Goal: Information Seeking & Learning: Learn about a topic

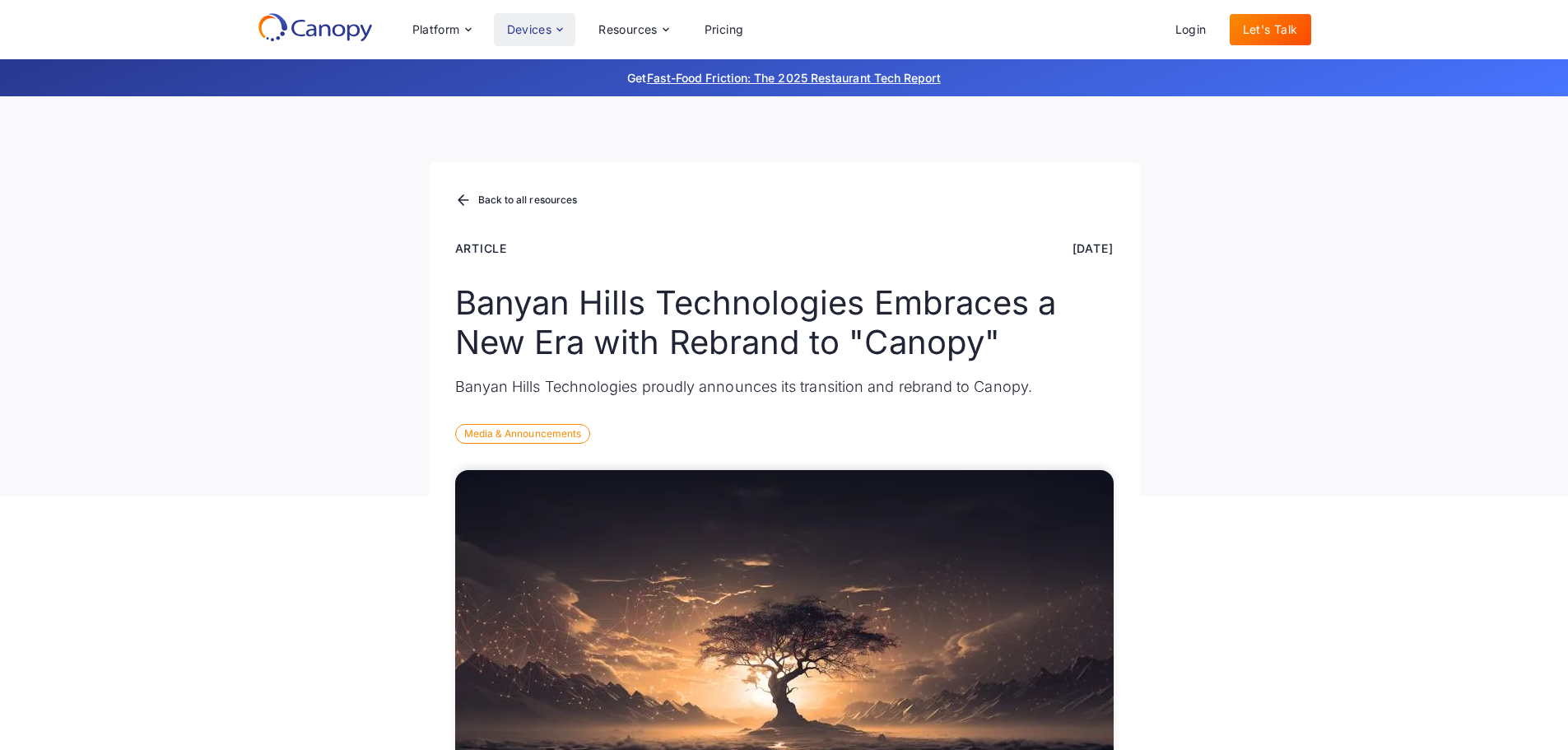
click at [548, 28] on div "Devices" at bounding box center [529, 29] width 45 height 12
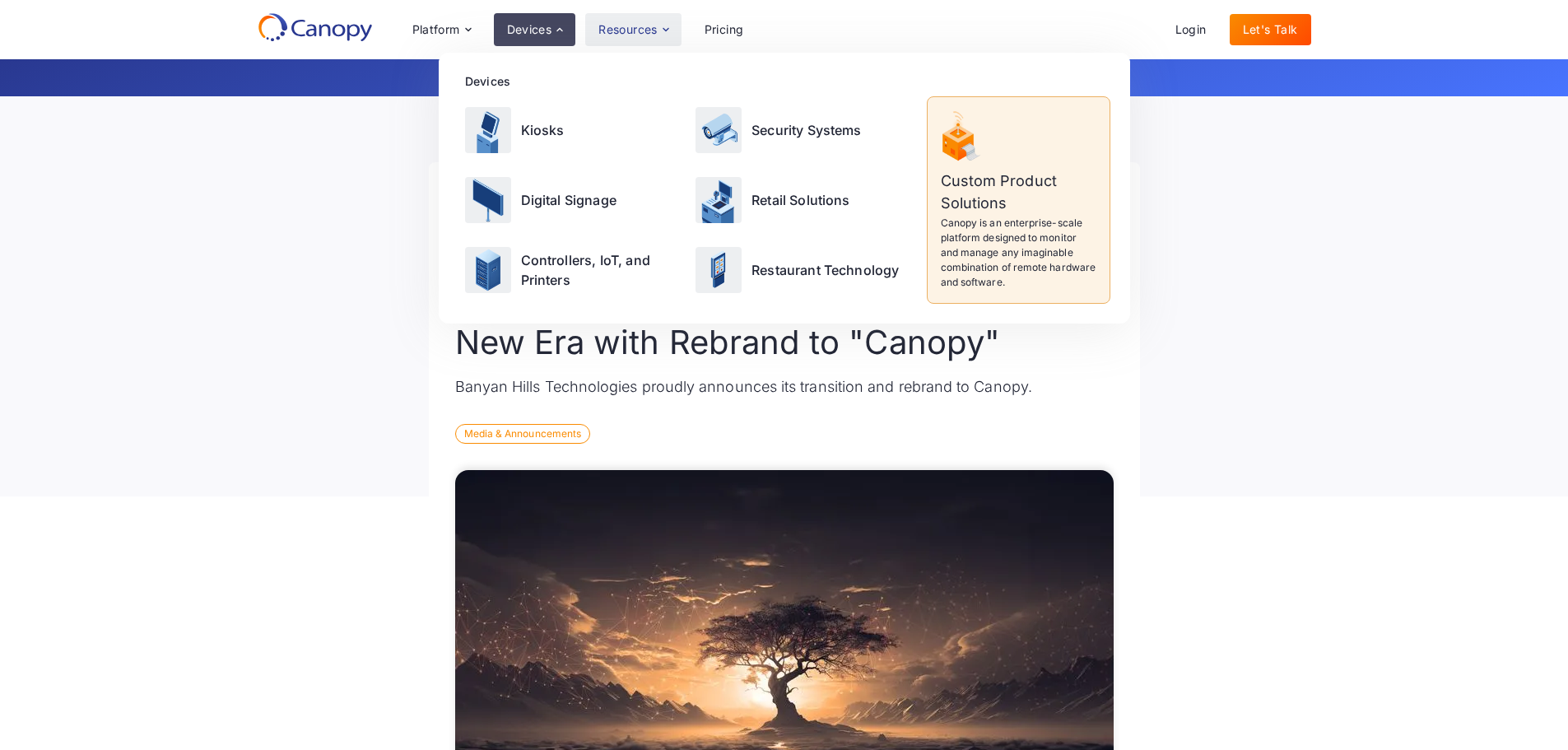
click at [612, 20] on div "Resources" at bounding box center [633, 29] width 95 height 33
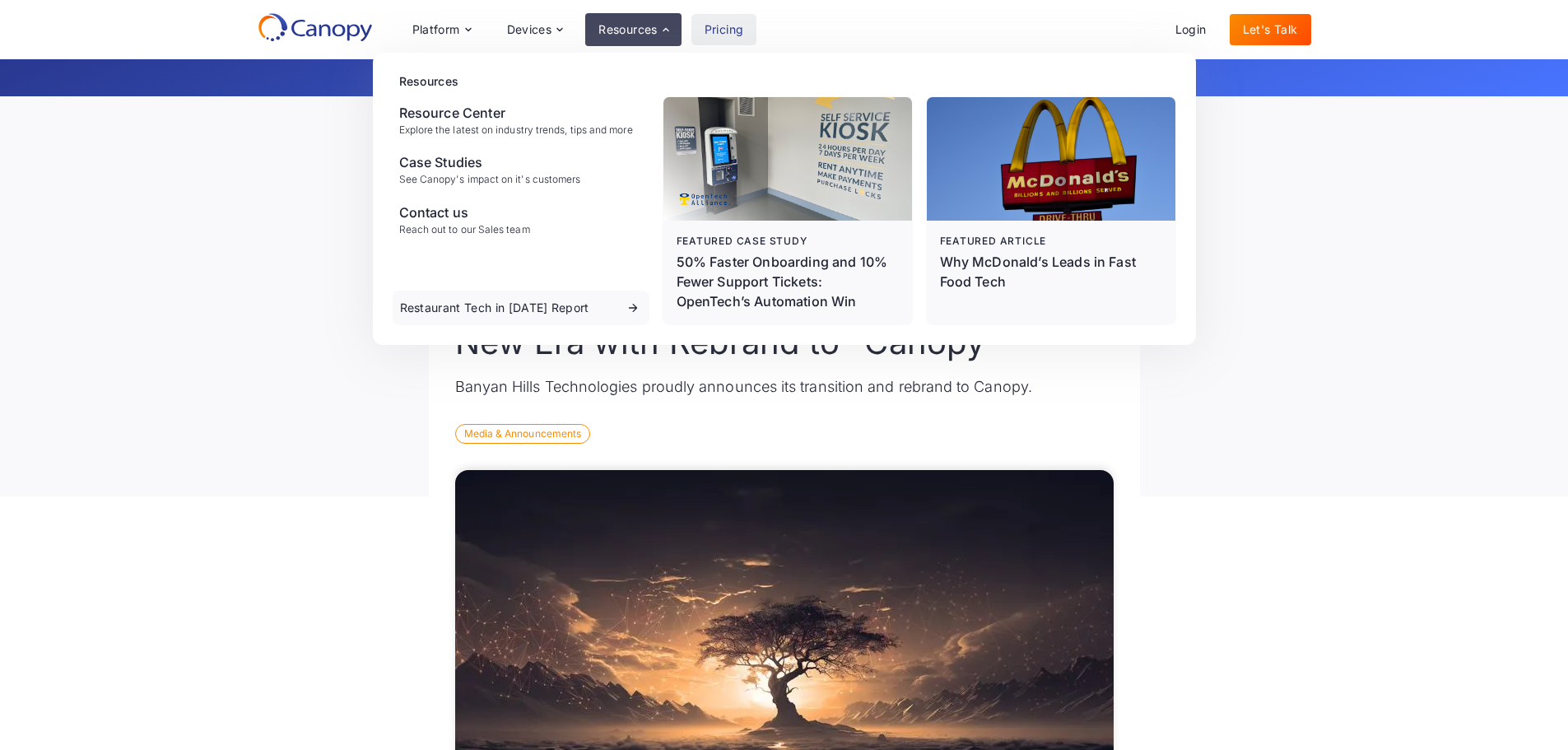
click at [737, 22] on link "Pricing" at bounding box center [724, 29] width 66 height 31
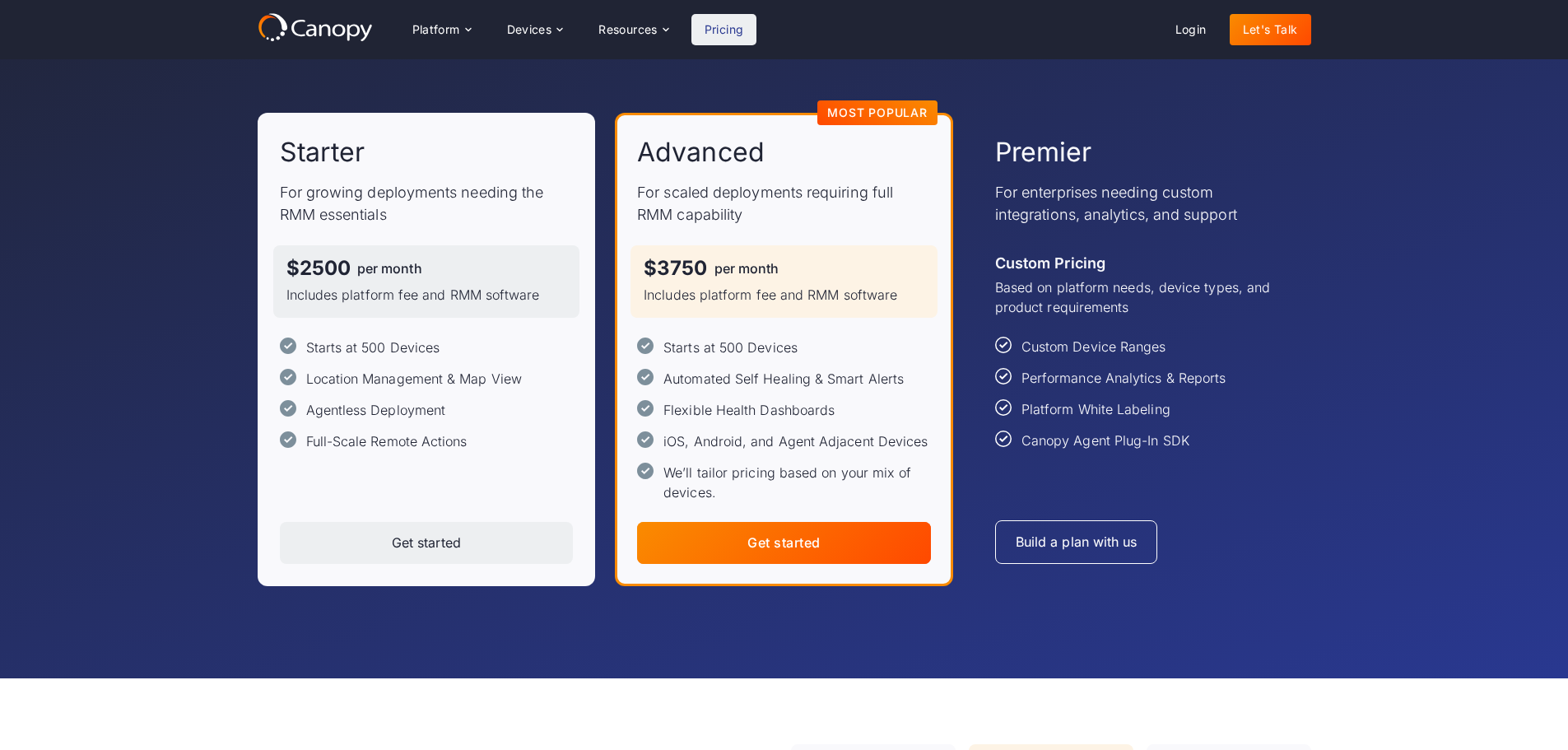
scroll to position [82, 0]
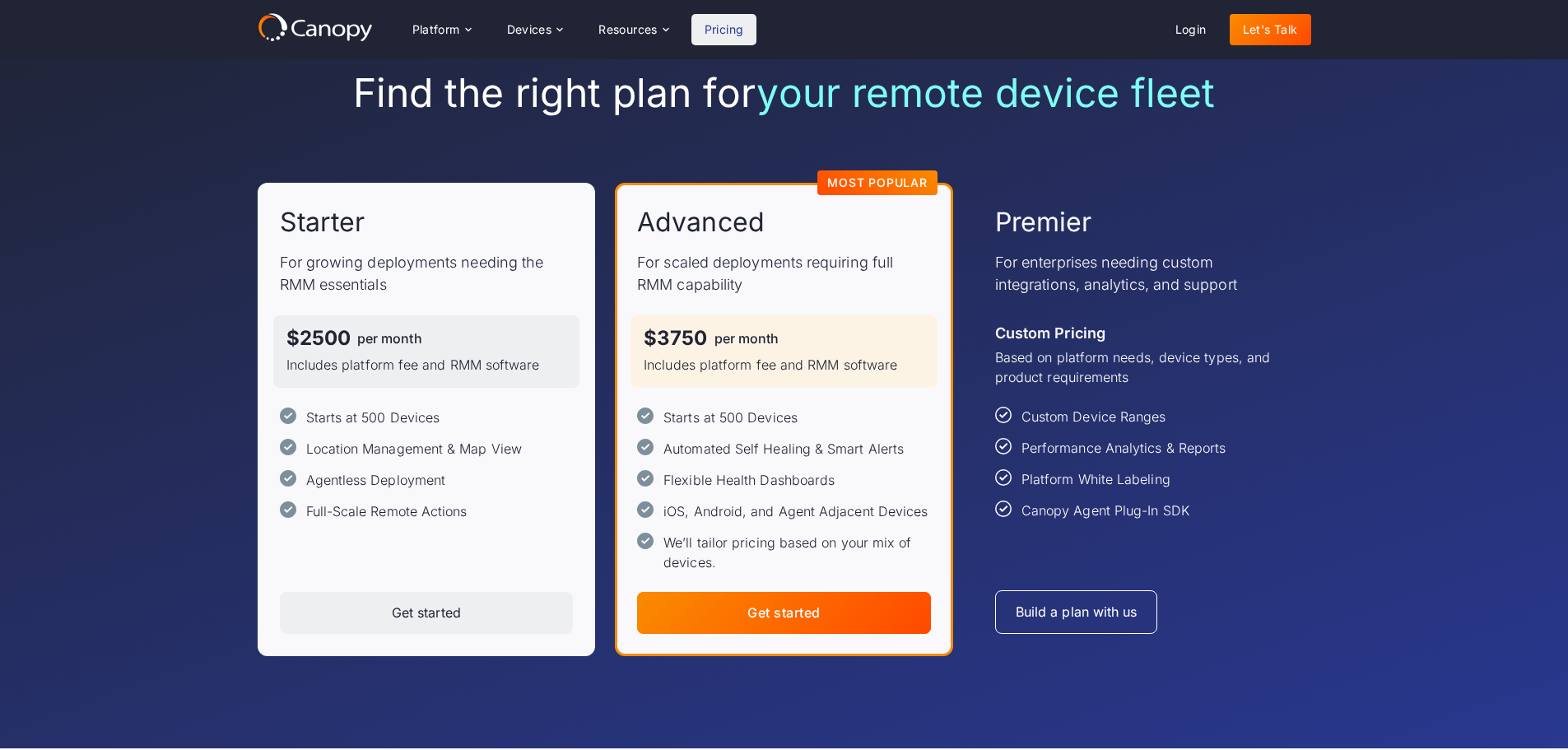
click at [724, 417] on div "Starts at 500 Devices" at bounding box center [730, 418] width 134 height 20
drag, startPoint x: 726, startPoint y: 414, endPoint x: 738, endPoint y: 406, distance: 14.4
click at [727, 412] on div "Starts at 500 Devices" at bounding box center [730, 418] width 134 height 20
click at [612, 28] on div "Resources" at bounding box center [627, 29] width 60 height 12
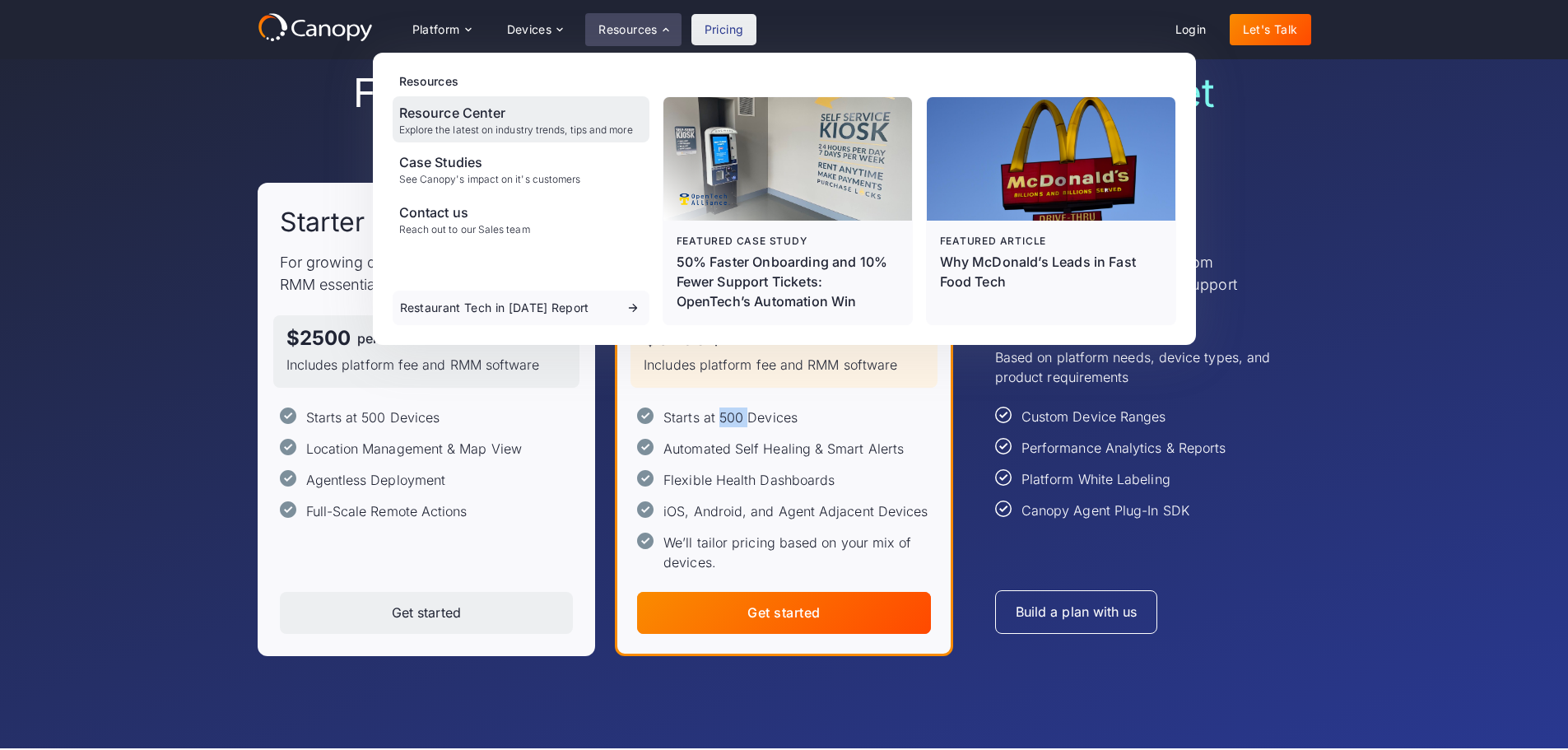
click at [528, 126] on div "Explore the latest on industry trends, tips and more" at bounding box center [516, 130] width 234 height 12
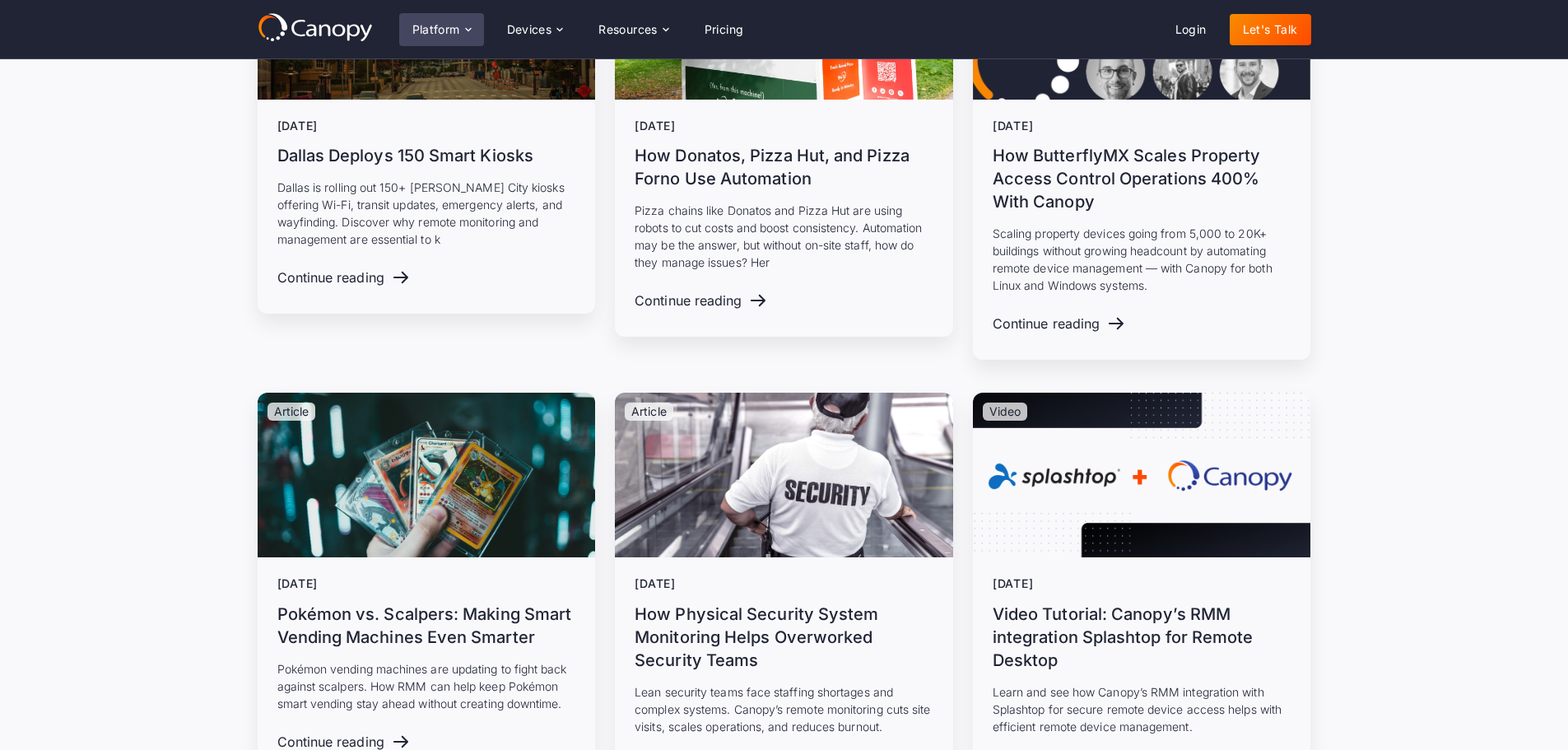
scroll to position [1482, 0]
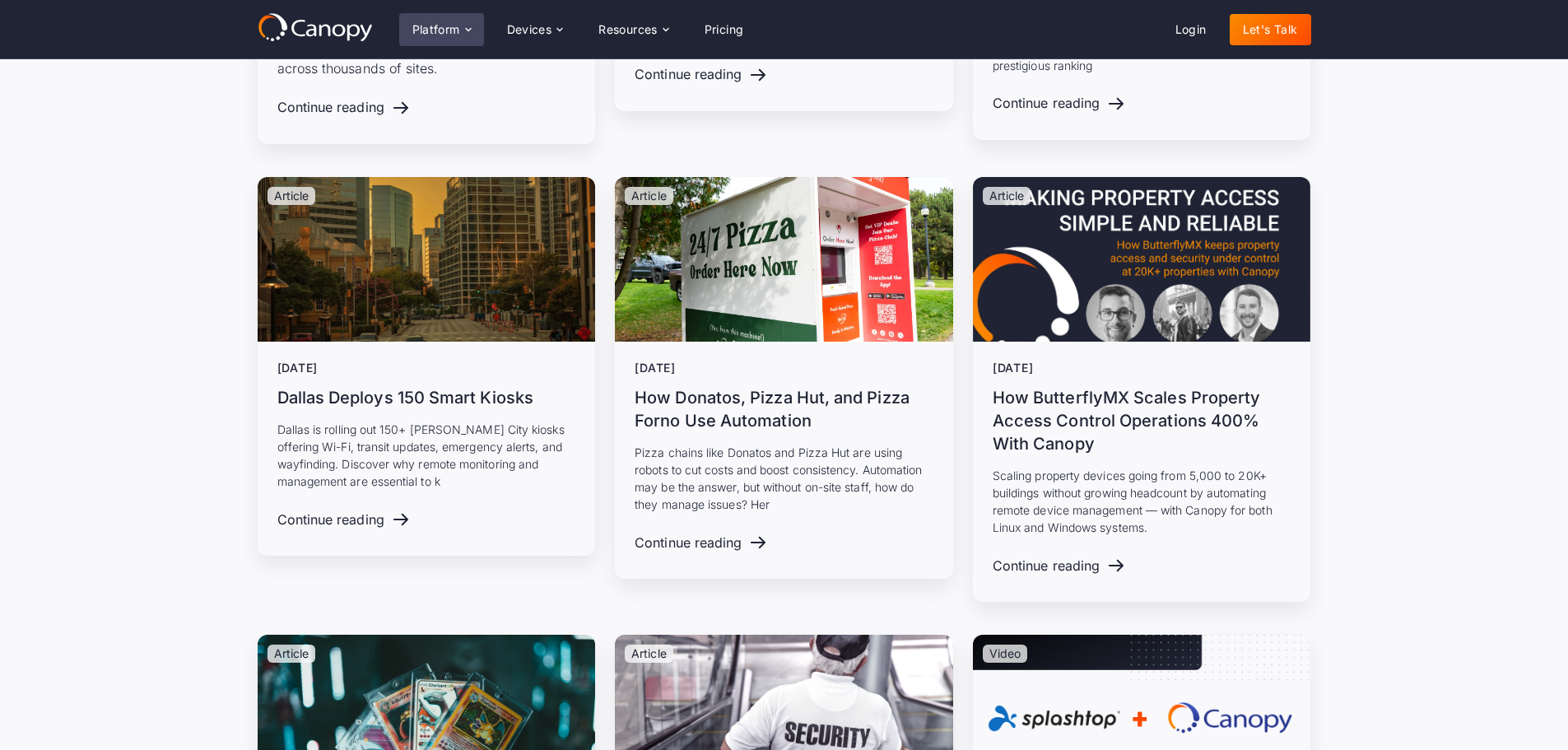
click at [431, 33] on div "Platform" at bounding box center [436, 29] width 48 height 12
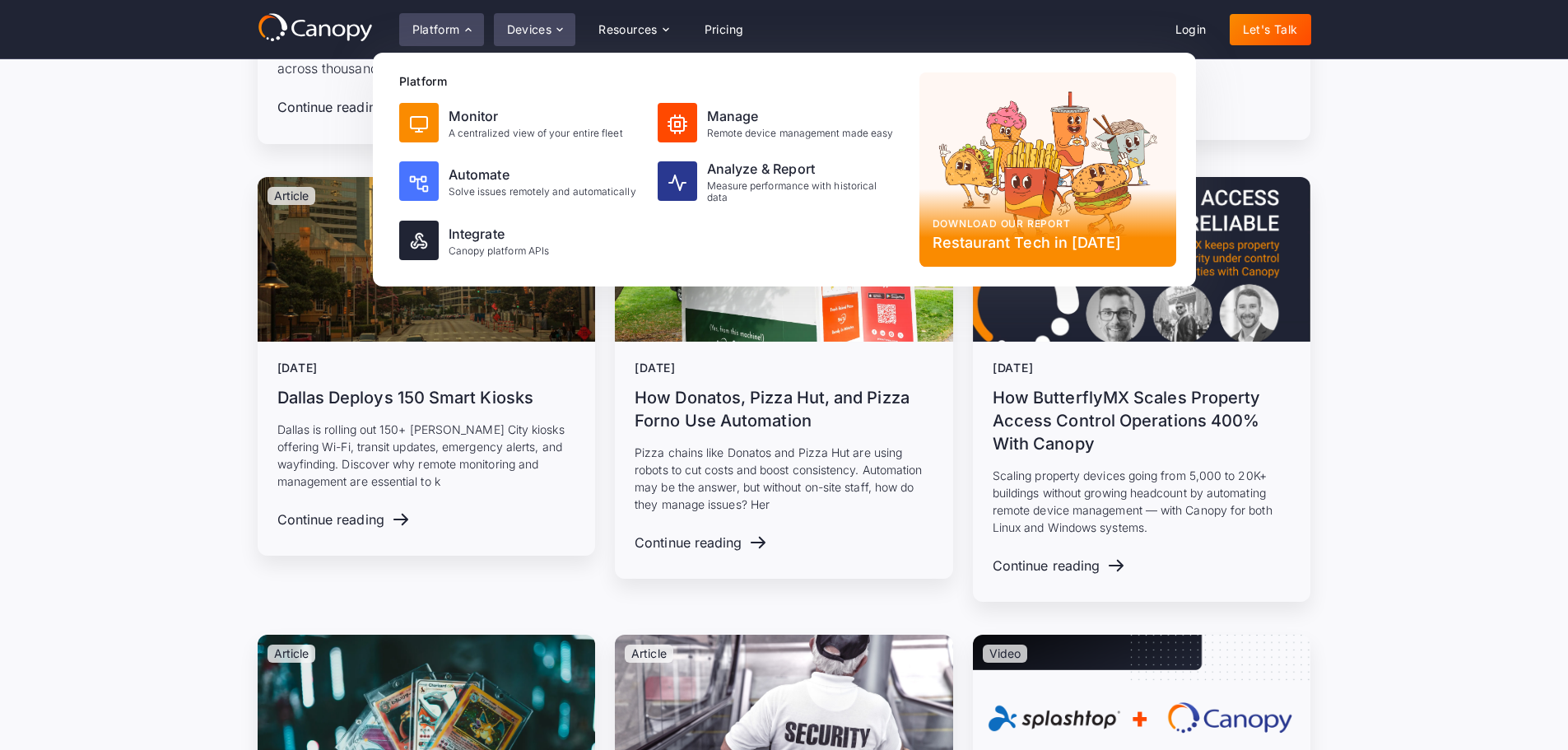
click at [520, 30] on div "Devices" at bounding box center [529, 29] width 45 height 12
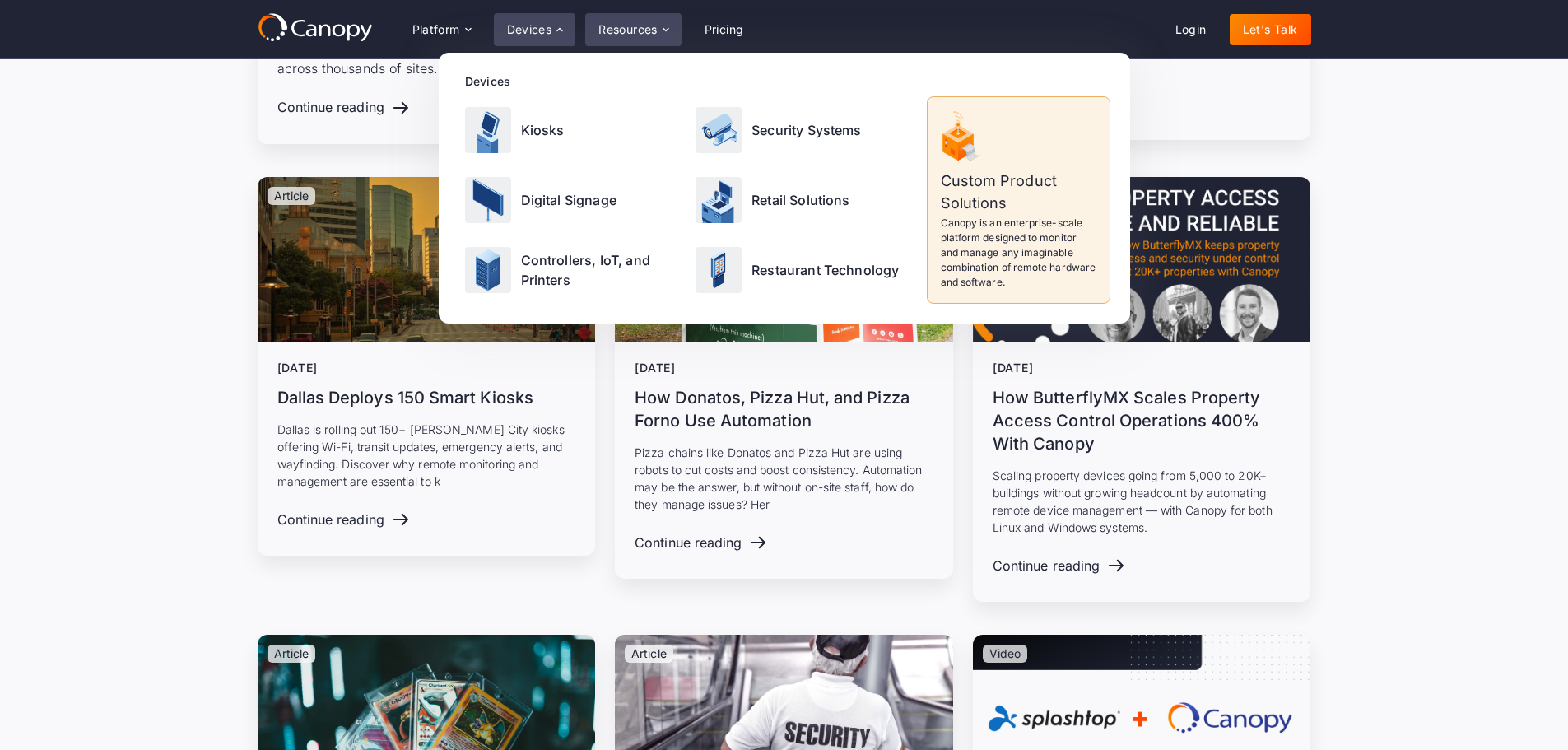
click at [648, 27] on div "Resources" at bounding box center [627, 29] width 60 height 12
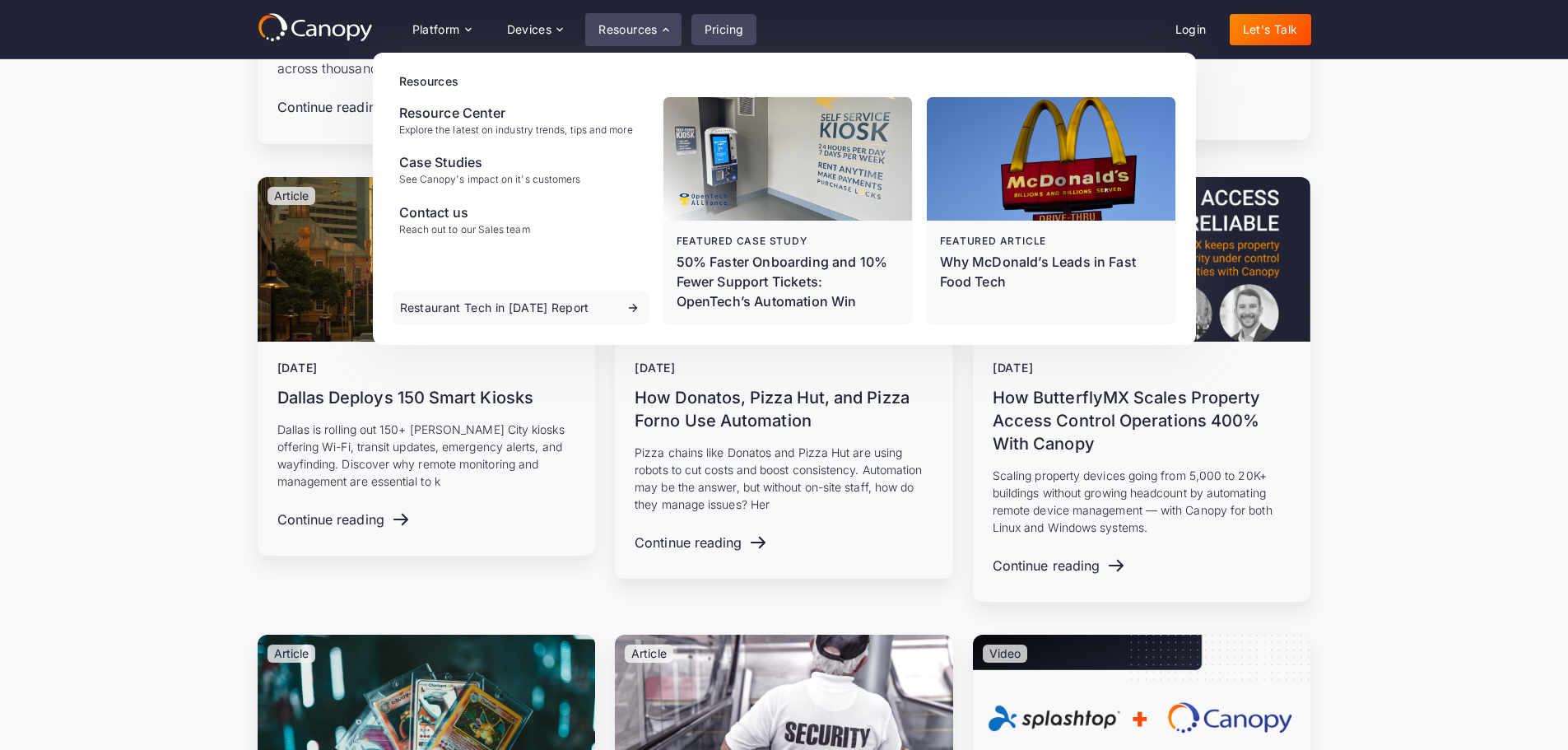
click at [735, 25] on link "Pricing" at bounding box center [724, 29] width 66 height 31
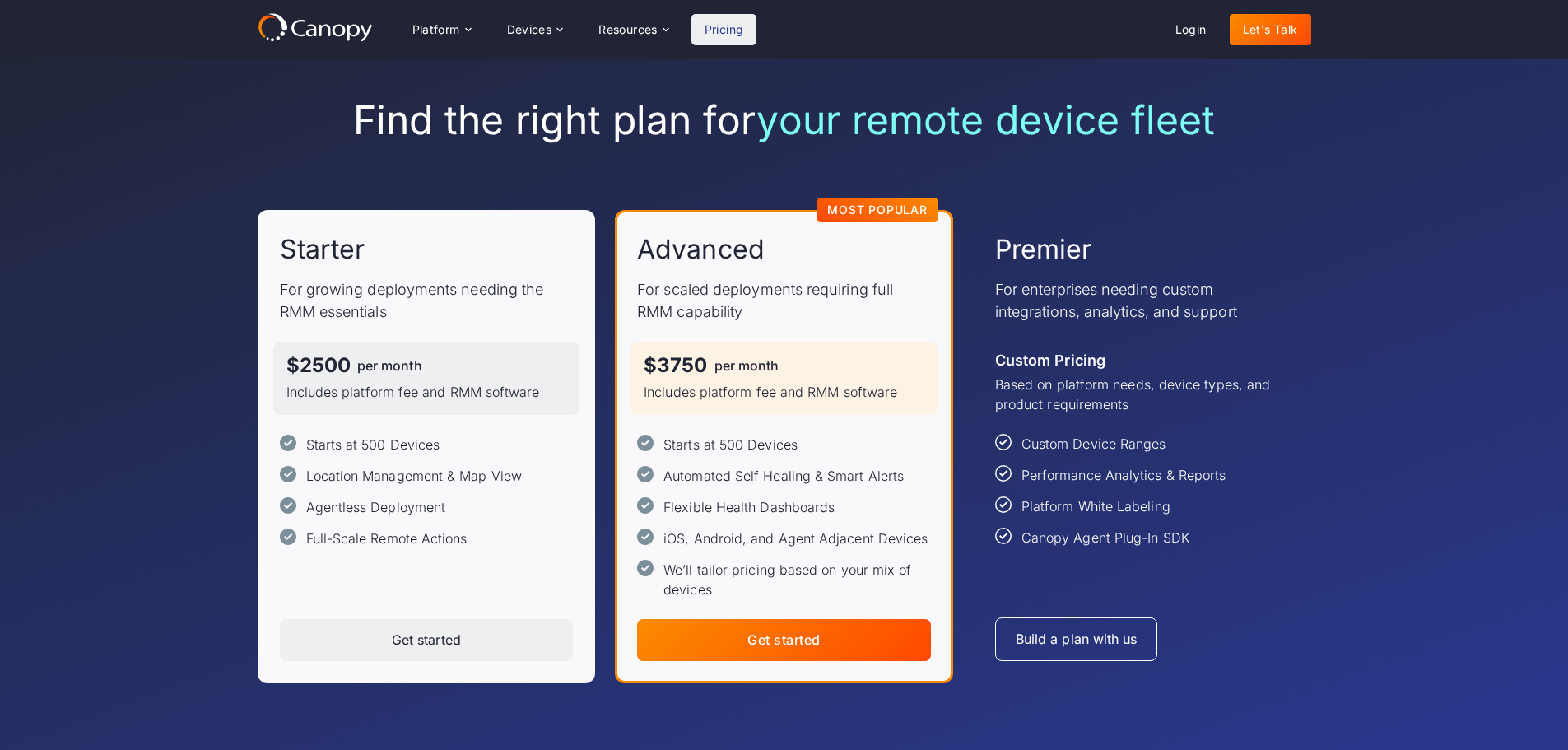
scroll to position [82, 0]
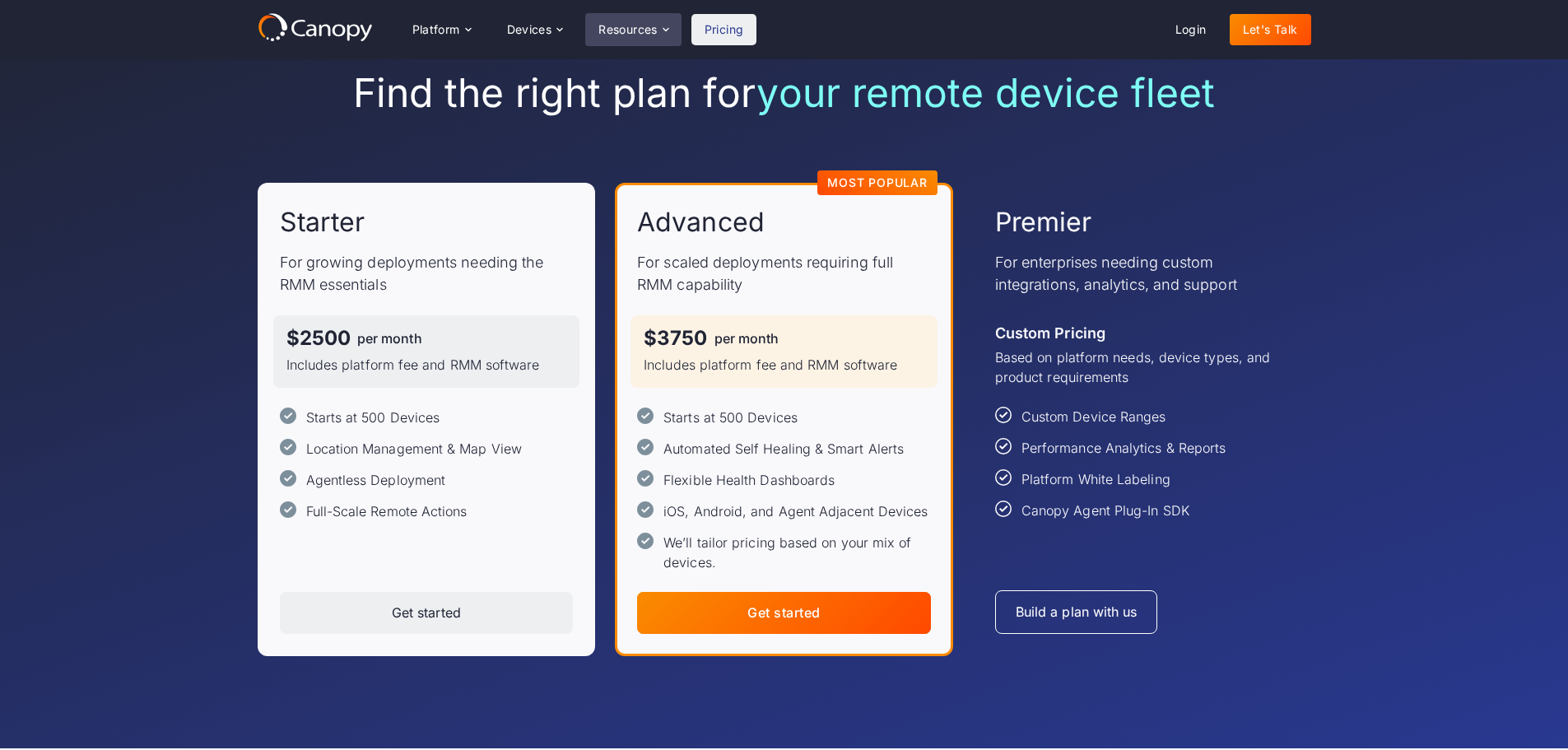
click at [661, 32] on icon at bounding box center [666, 29] width 13 height 13
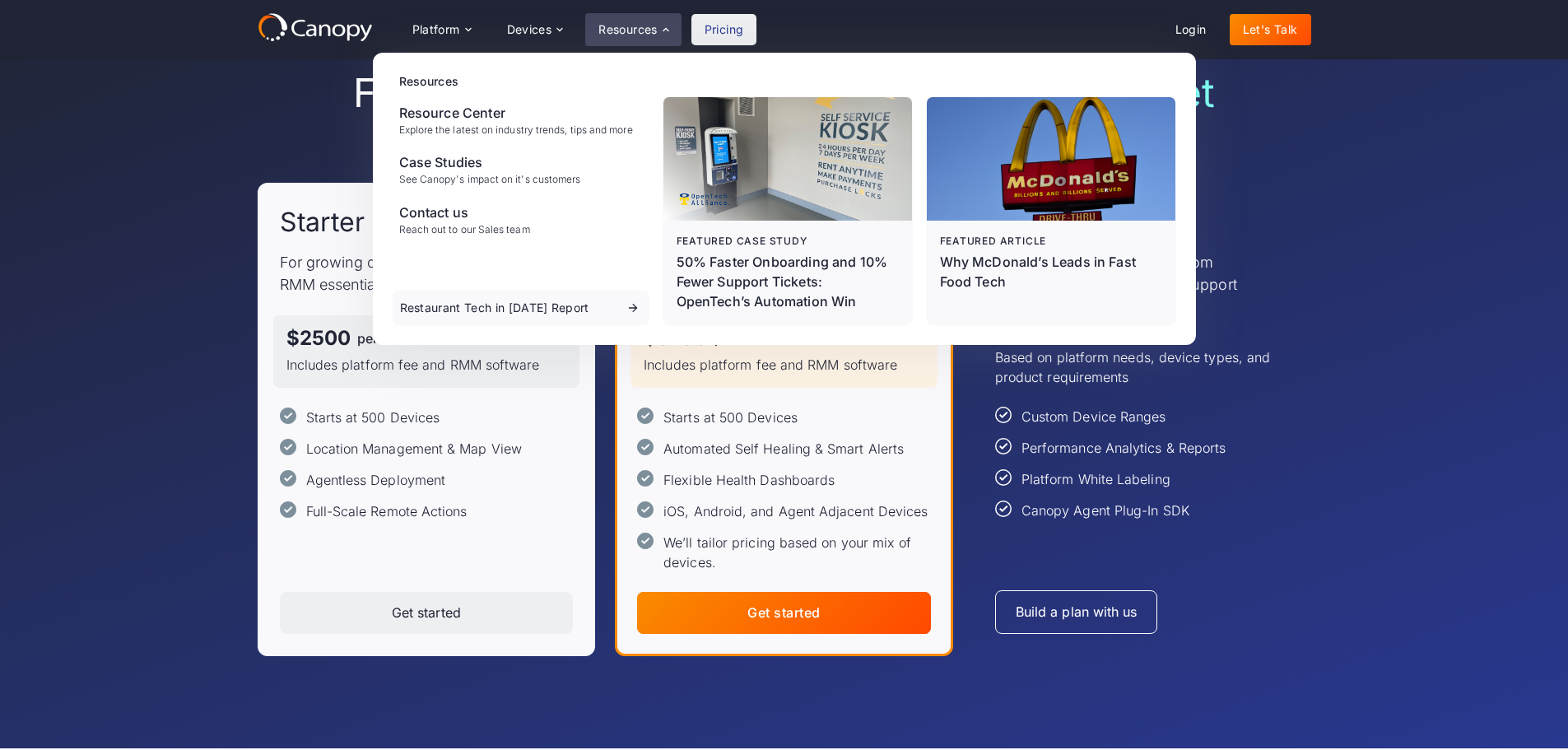
click at [1340, 215] on div "Find the right plan for your remote device fleet Starter For growing deployment…" at bounding box center [784, 363] width 1568 height 771
